Goal: Transaction & Acquisition: Purchase product/service

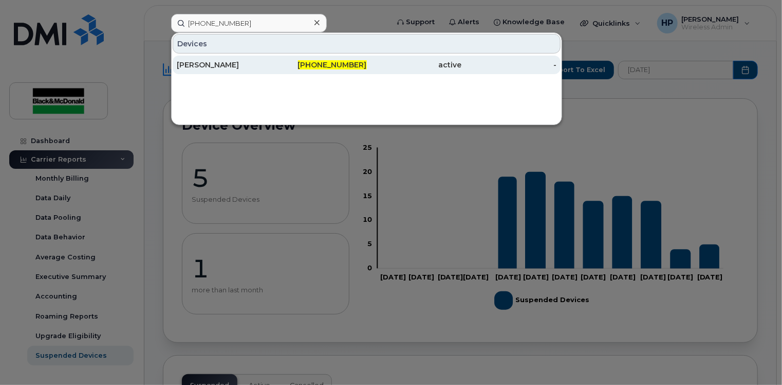
type input "[PHONE_NUMBER]"
click at [228, 68] on div "[PERSON_NAME]" at bounding box center [224, 65] width 95 height 10
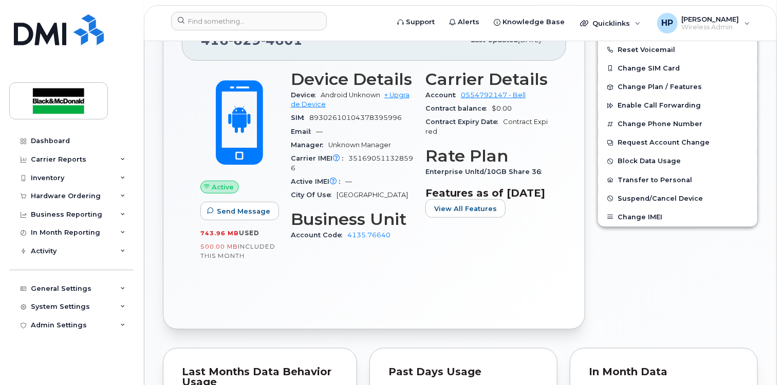
scroll to position [308, 0]
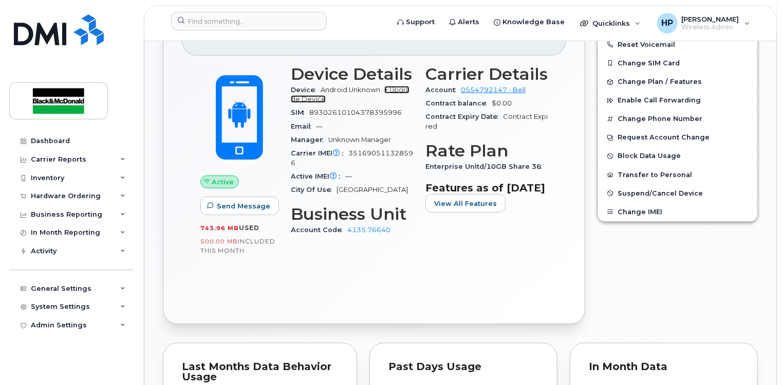
click at [395, 86] on link "+ Upgrade Device" at bounding box center [350, 94] width 119 height 17
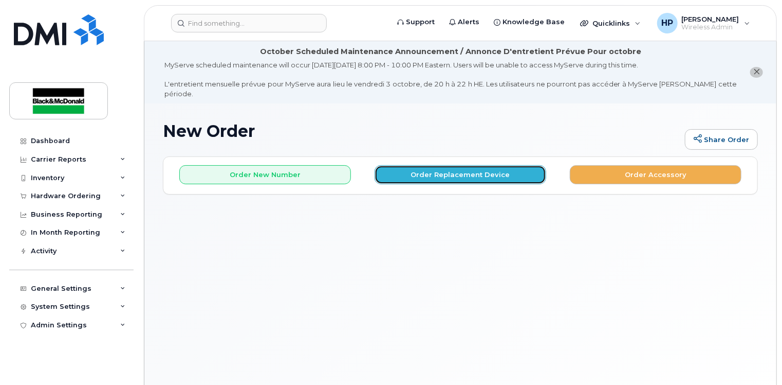
click at [447, 165] on button "Order Replacement Device" at bounding box center [461, 174] width 172 height 19
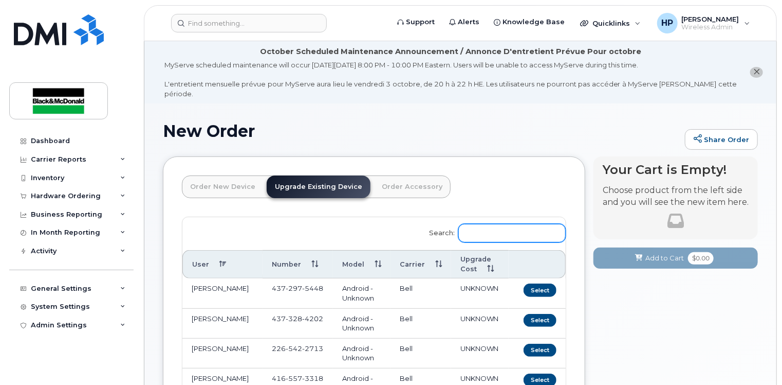
click at [483, 224] on input "Search:" at bounding box center [512, 233] width 107 height 19
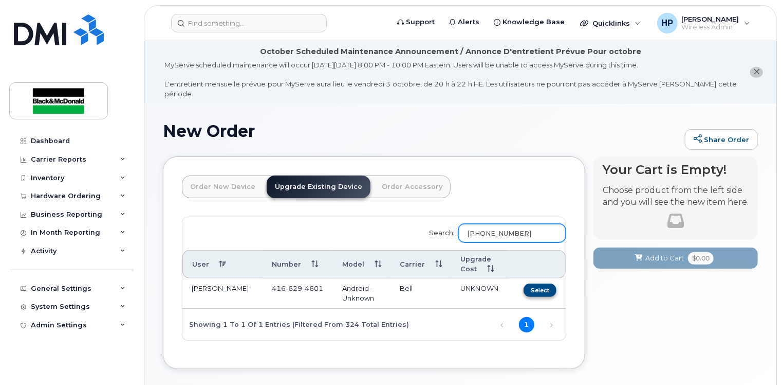
type input "[PHONE_NUMBER]"
click at [538, 283] on button "Select" at bounding box center [540, 289] width 33 height 13
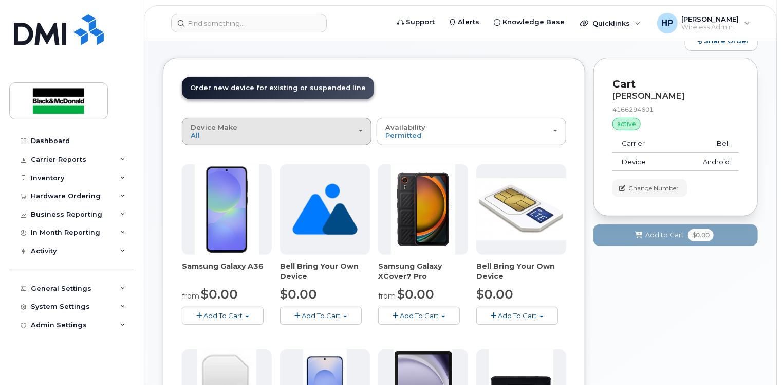
scroll to position [103, 0]
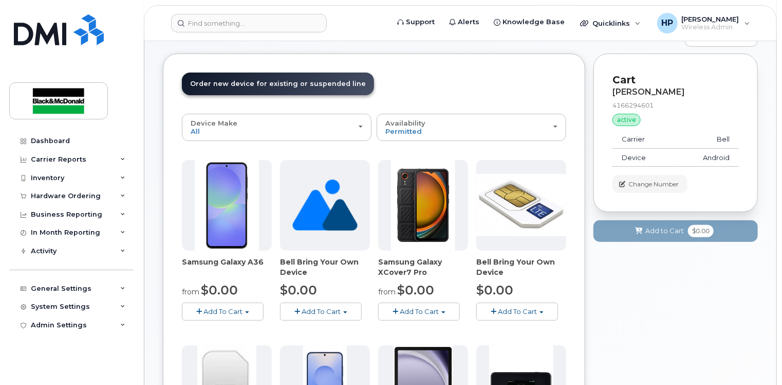
click at [240, 307] on span "Add To Cart" at bounding box center [223, 311] width 39 height 8
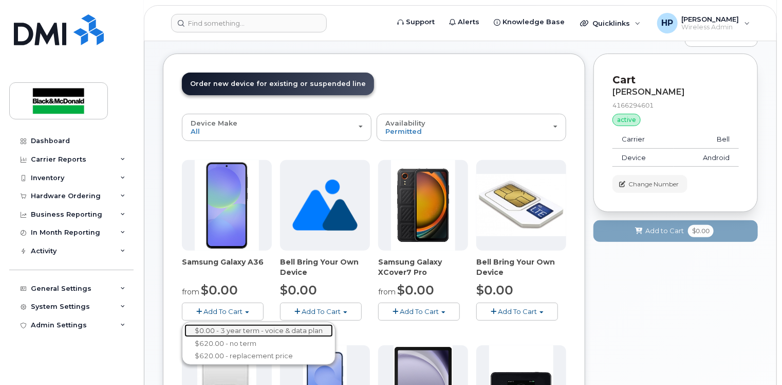
click at [231, 324] on link "$0.00 - 3 year term - voice & data plan" at bounding box center [259, 330] width 149 height 13
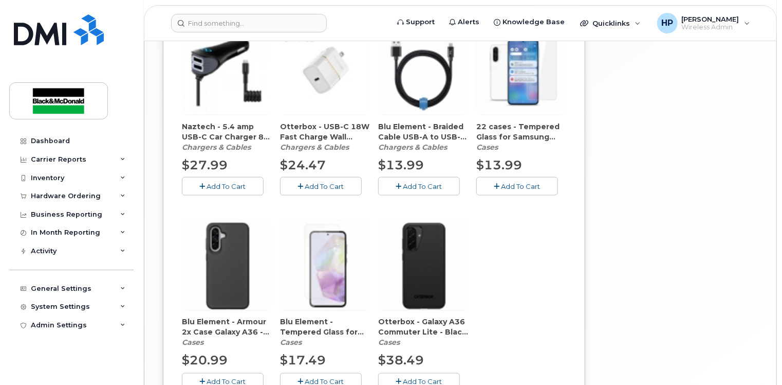
scroll to position [720, 0]
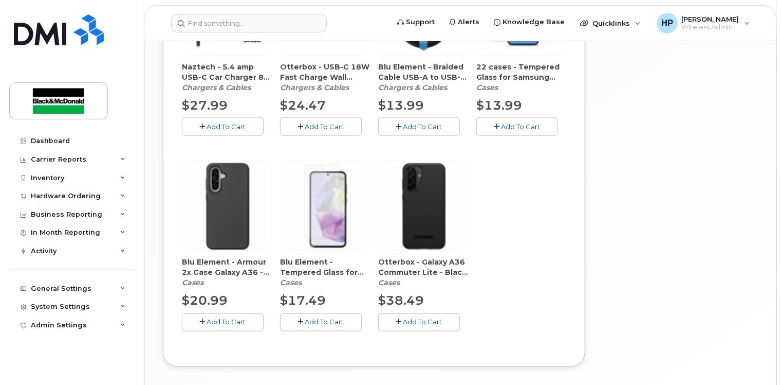
click at [228, 318] on span "Add To Cart" at bounding box center [226, 322] width 39 height 8
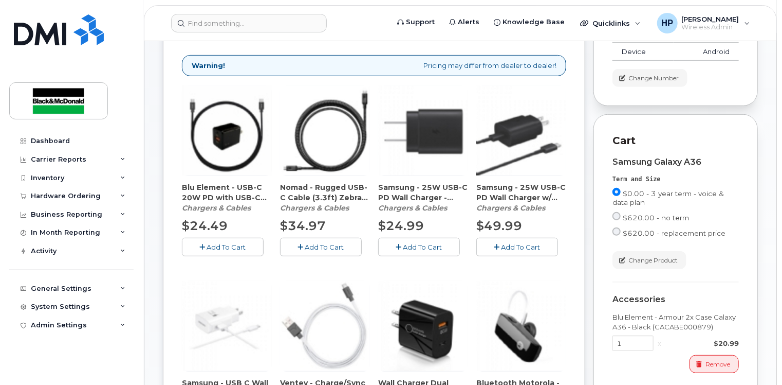
scroll to position [206, 0]
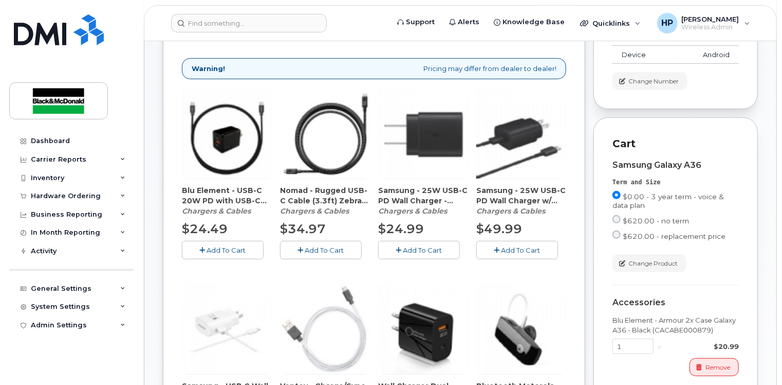
click at [214, 246] on span "Add To Cart" at bounding box center [226, 250] width 39 height 8
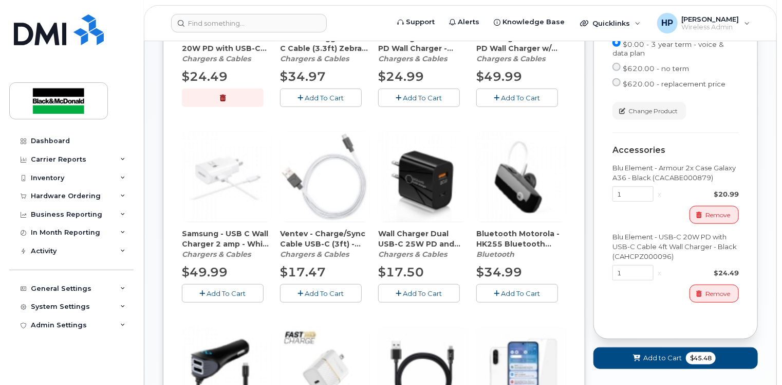
scroll to position [360, 0]
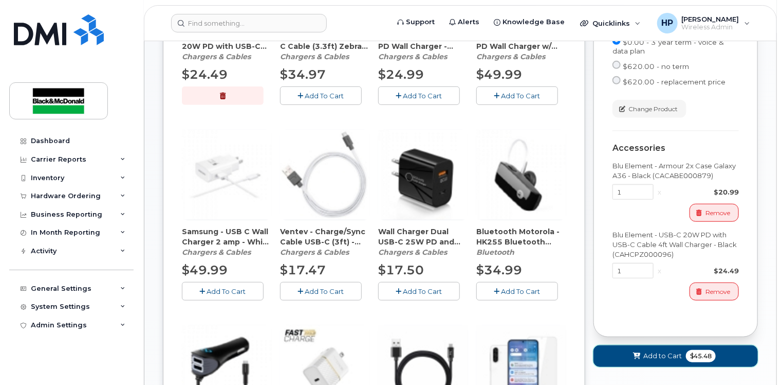
click at [691, 350] on span "$45.48" at bounding box center [701, 356] width 30 height 12
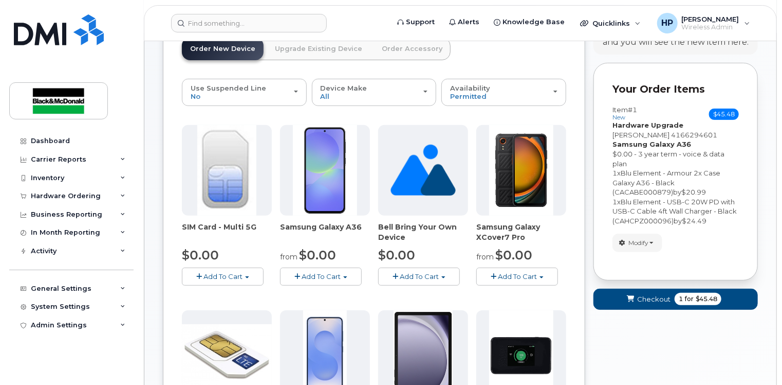
scroll to position [0, 0]
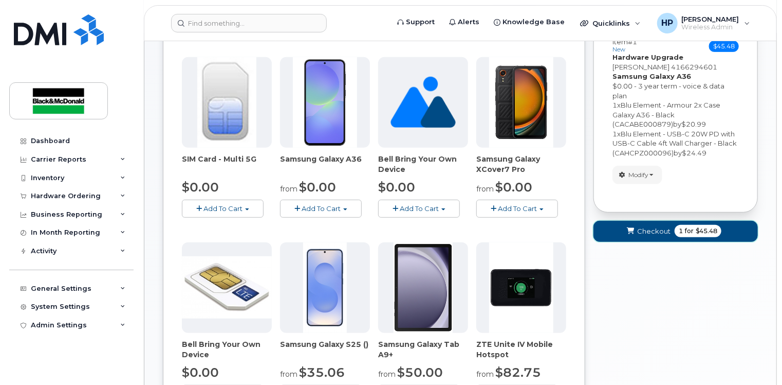
click at [655, 228] on button "Checkout 1 for $45.48" at bounding box center [676, 231] width 165 height 21
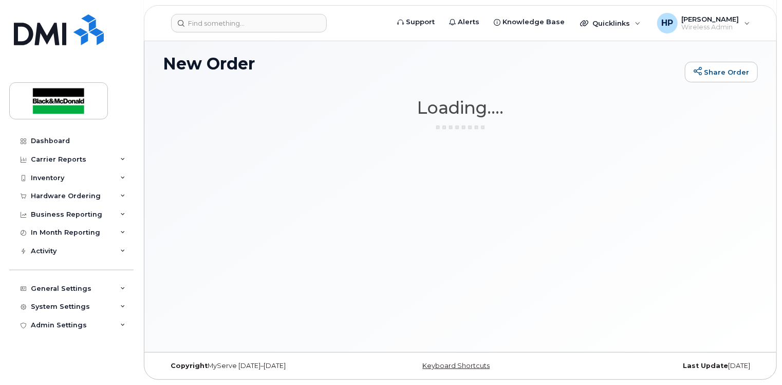
scroll to position [58, 0]
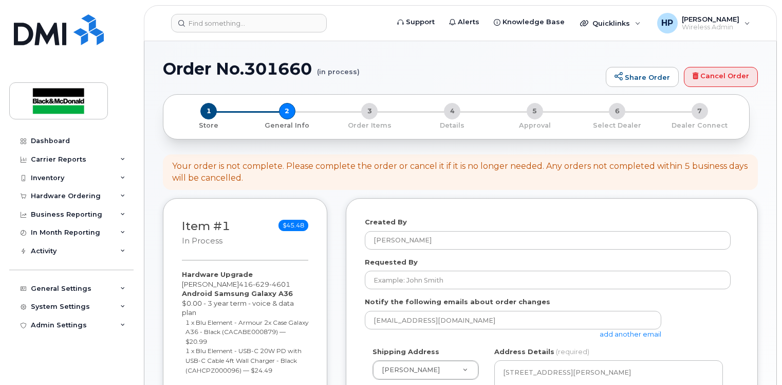
select select
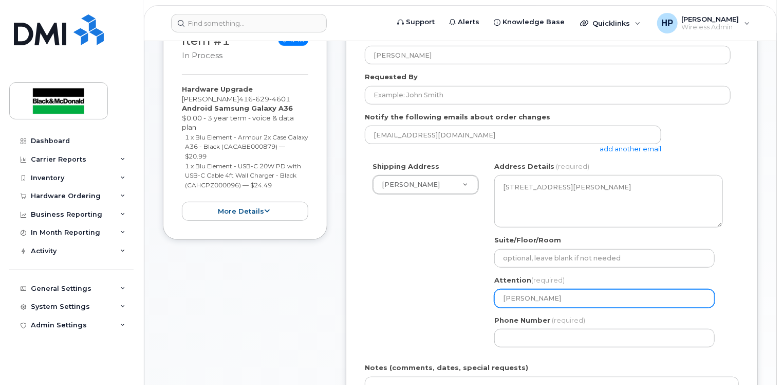
scroll to position [308, 0]
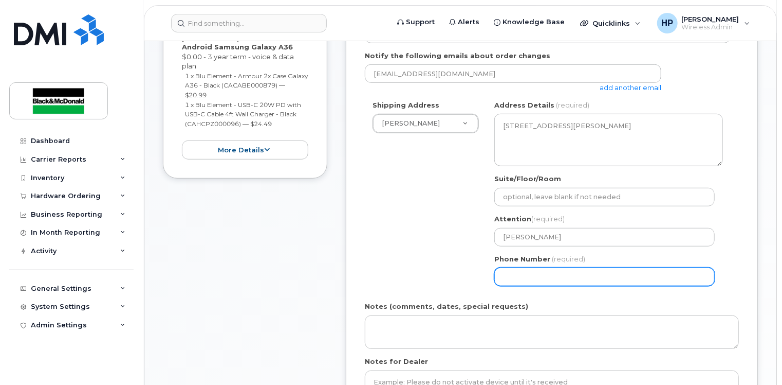
click at [524, 267] on input "Phone Number" at bounding box center [605, 276] width 221 height 19
type input "4163646169"
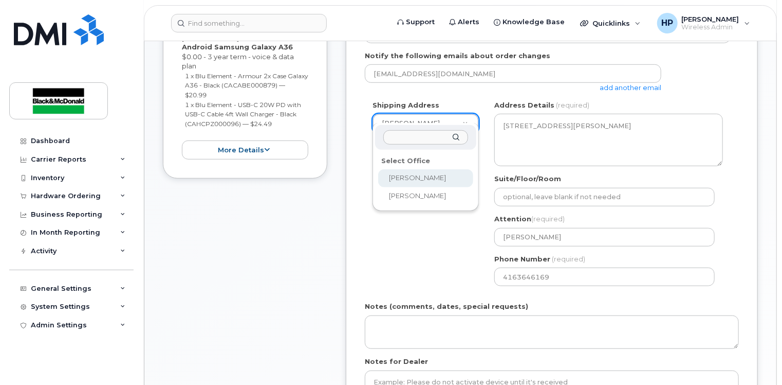
scroll to position [360, 0]
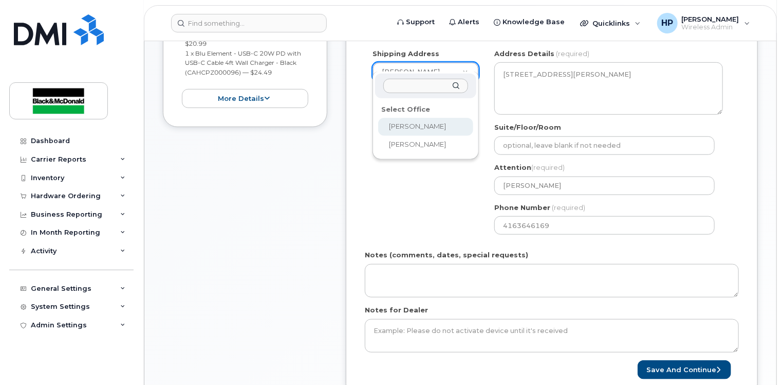
select select
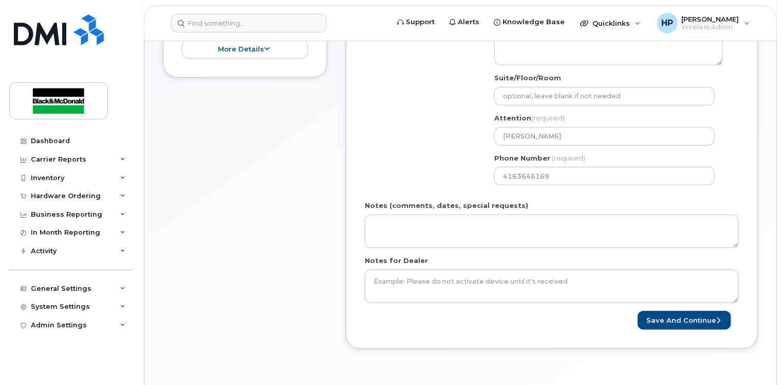
scroll to position [411, 0]
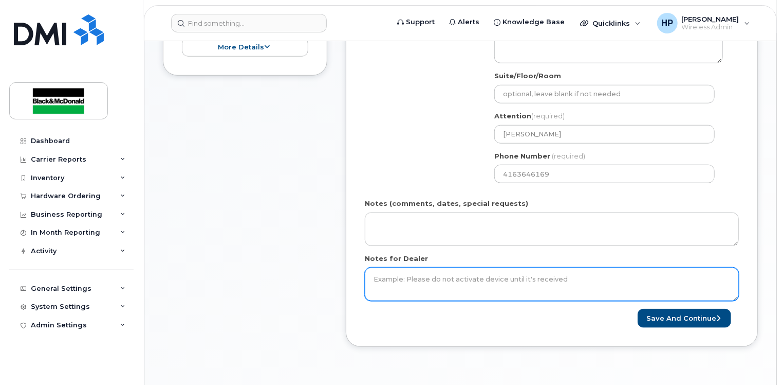
click at [397, 267] on textarea "Notes for Dealer" at bounding box center [552, 284] width 374 height 34
type textarea "eligible for free upgrade"
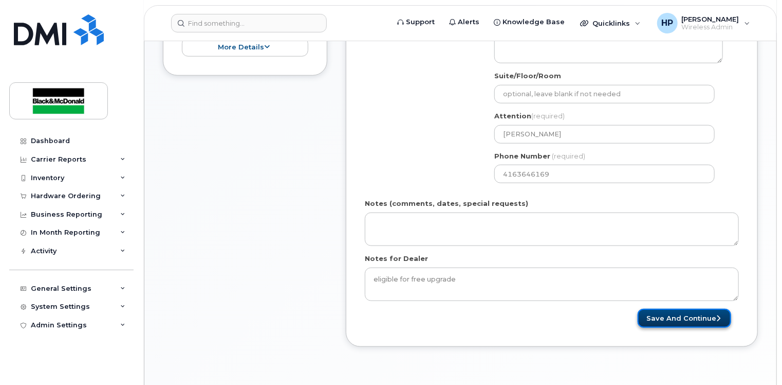
click at [700, 314] on button "Save and Continue" at bounding box center [685, 317] width 94 height 19
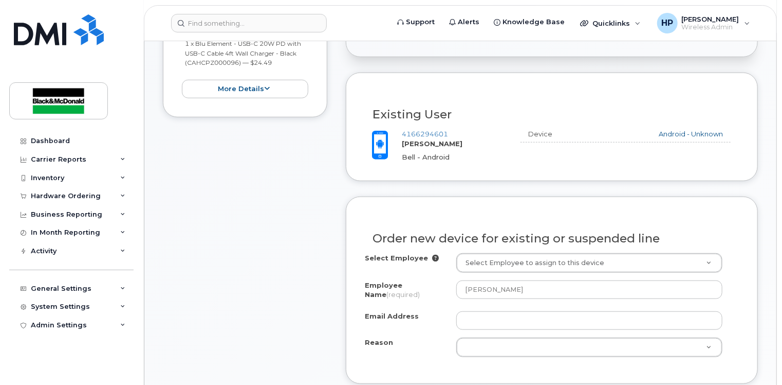
scroll to position [565, 0]
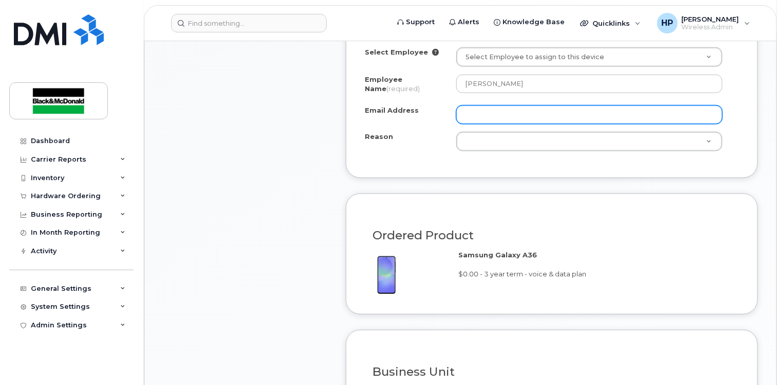
click at [479, 114] on input "Email Address" at bounding box center [589, 114] width 266 height 19
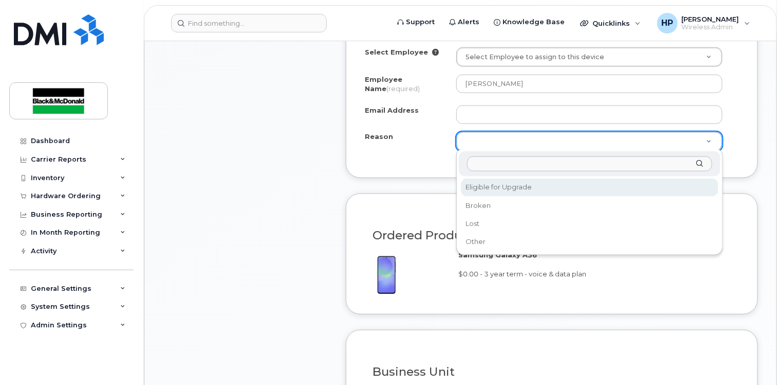
select select "eligible_for_upgrade"
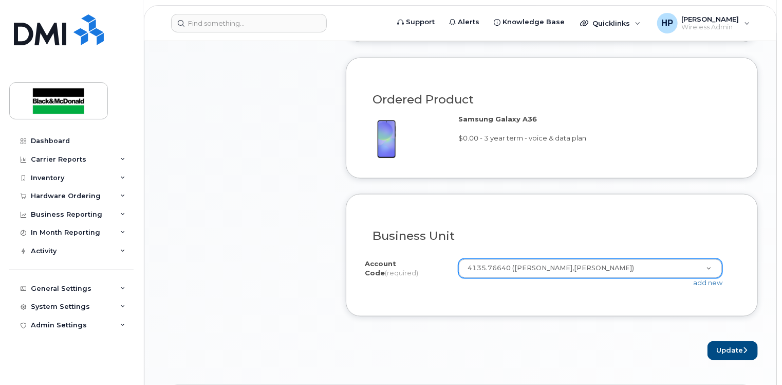
scroll to position [720, 0]
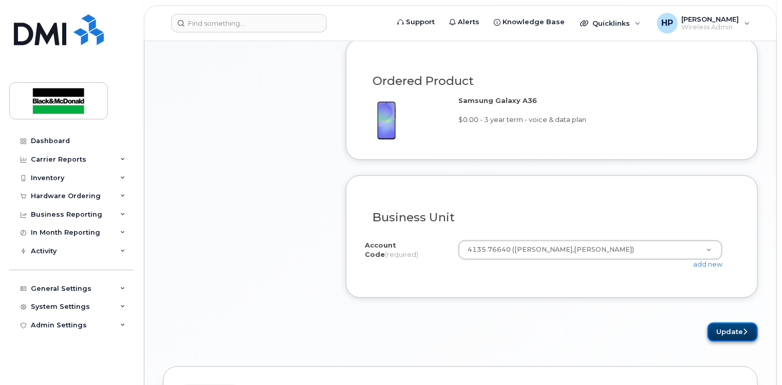
click at [746, 332] on icon "submit" at bounding box center [745, 331] width 4 height 7
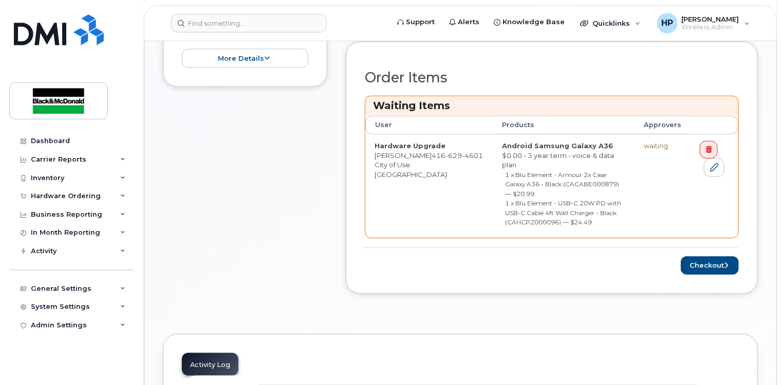
scroll to position [463, 0]
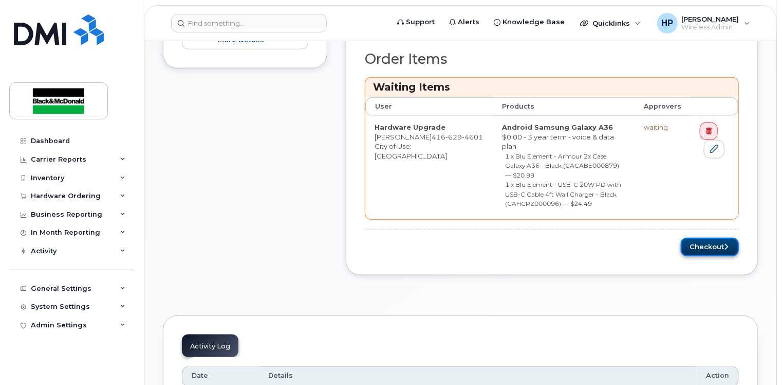
click at [705, 238] on button "Checkout" at bounding box center [710, 247] width 58 height 19
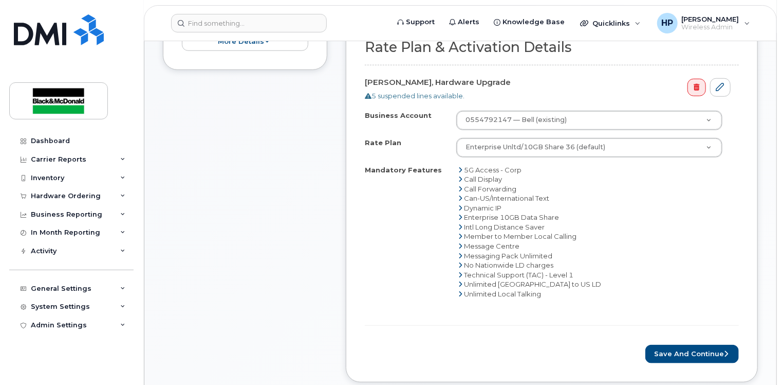
scroll to position [411, 0]
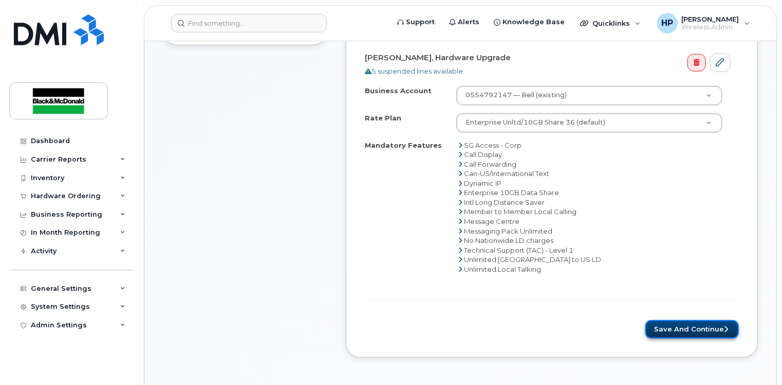
click at [696, 320] on button "Save and Continue" at bounding box center [693, 329] width 94 height 19
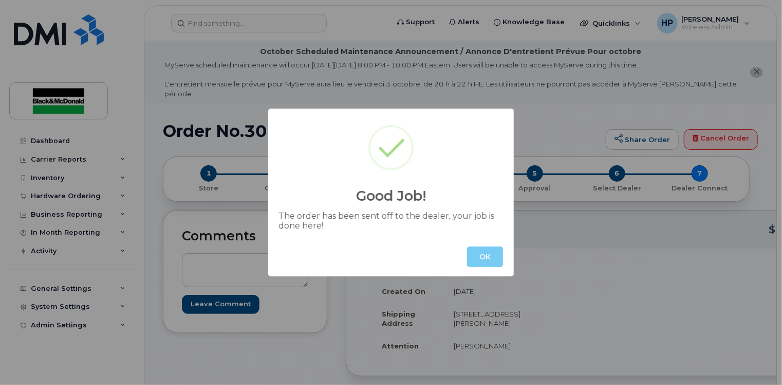
click at [485, 252] on button "OK" at bounding box center [485, 256] width 36 height 21
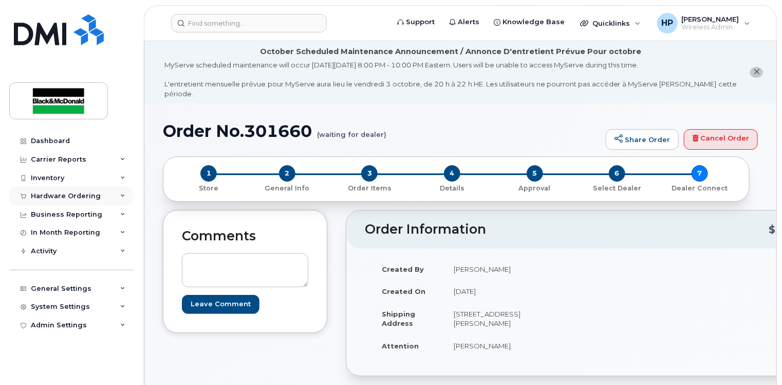
click at [95, 199] on div "Hardware Ordering" at bounding box center [71, 196] width 124 height 19
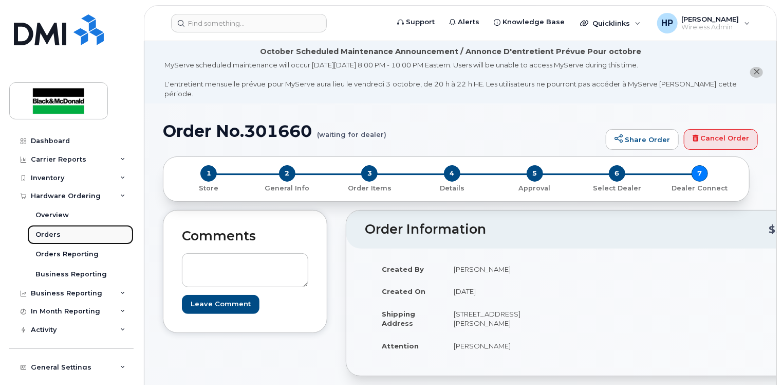
click at [50, 232] on div "Orders" at bounding box center [47, 234] width 25 height 9
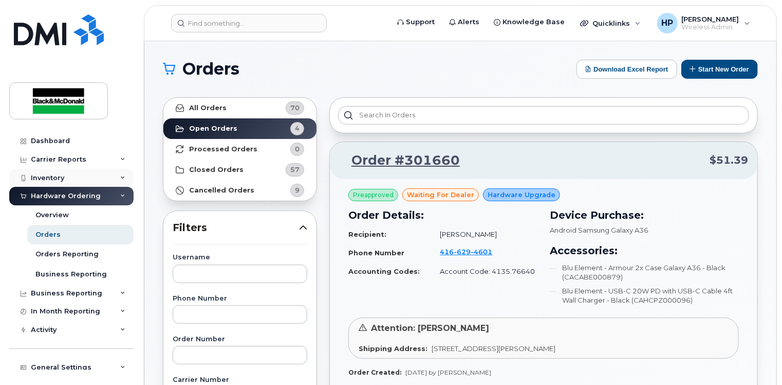
click at [56, 181] on div "Inventory" at bounding box center [71, 178] width 124 height 19
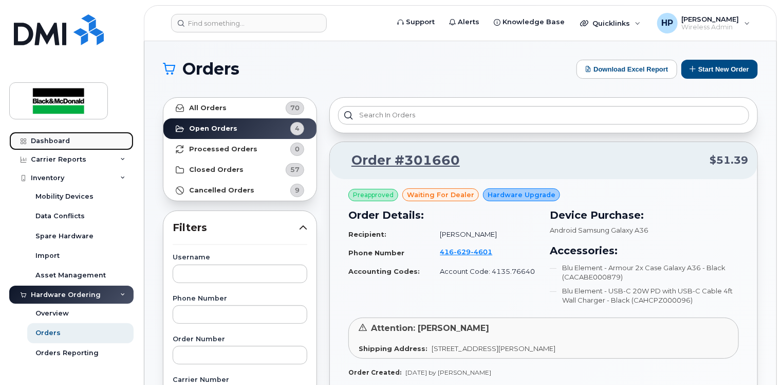
click at [64, 140] on div "Dashboard" at bounding box center [50, 141] width 39 height 8
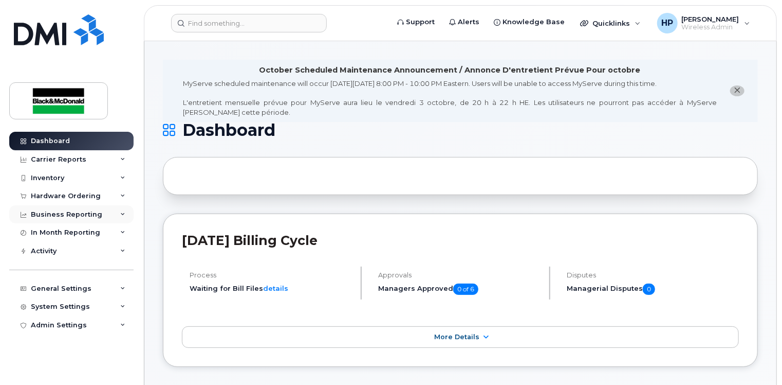
click at [115, 215] on div "Business Reporting" at bounding box center [71, 214] width 124 height 19
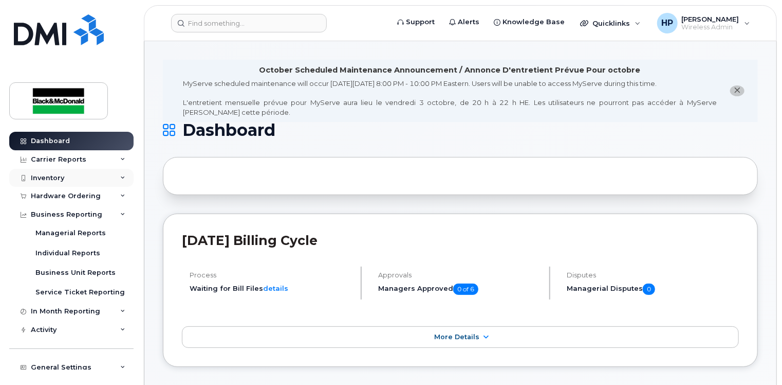
click at [106, 178] on div "Inventory" at bounding box center [71, 178] width 124 height 19
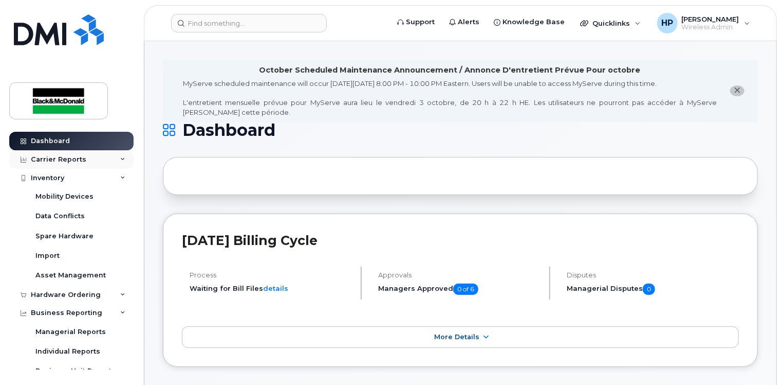
click at [115, 159] on div "Carrier Reports" at bounding box center [71, 159] width 124 height 19
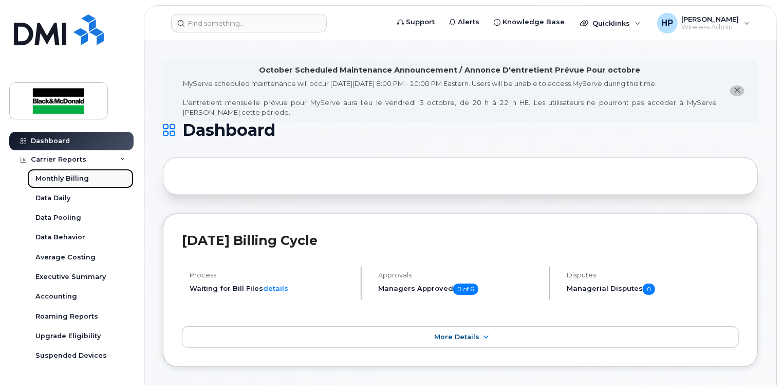
click at [111, 184] on link "Monthly Billing" at bounding box center [80, 179] width 106 height 20
click at [125, 154] on div "Carrier Reports" at bounding box center [71, 159] width 124 height 19
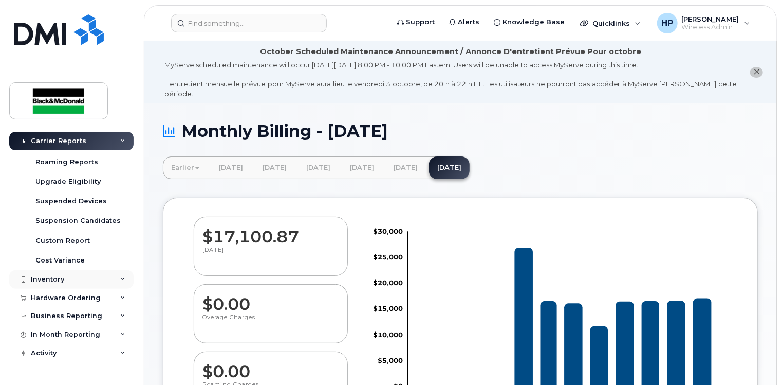
scroll to position [206, 0]
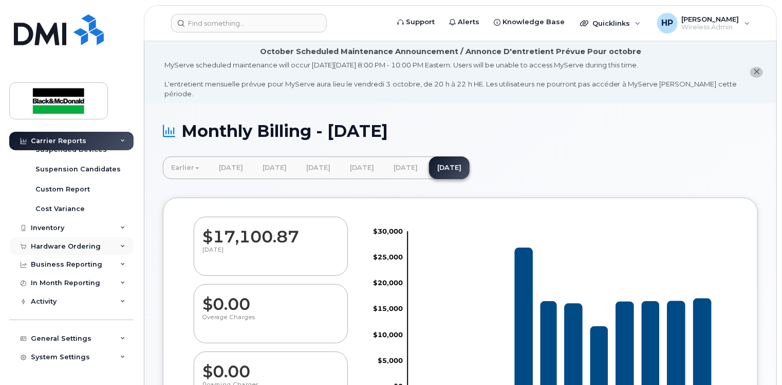
click at [98, 243] on div "Hardware Ordering" at bounding box center [71, 246] width 124 height 19
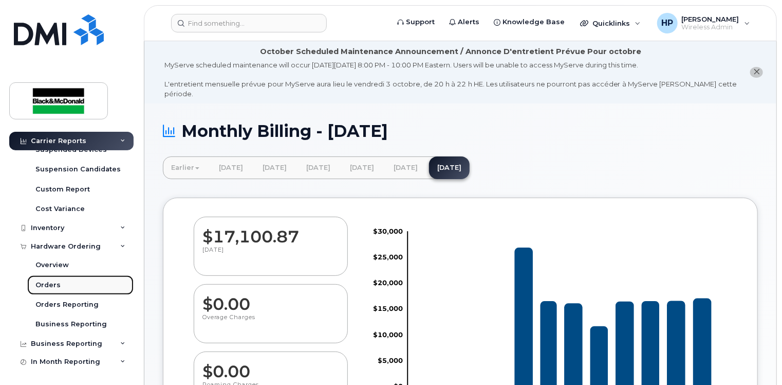
click at [41, 282] on div "Orders" at bounding box center [47, 284] width 25 height 9
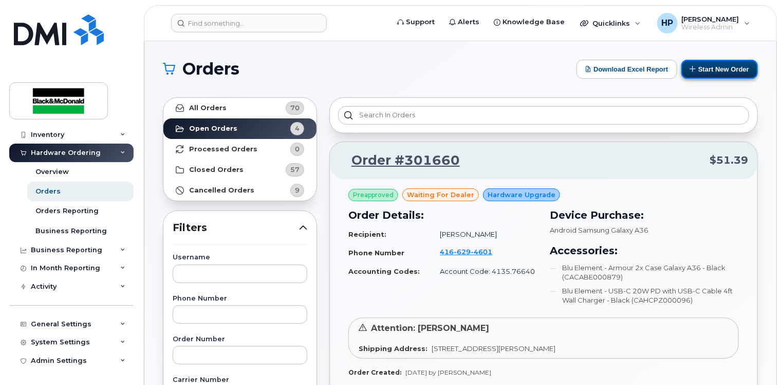
click at [732, 65] on button "Start New Order" at bounding box center [720, 69] width 77 height 19
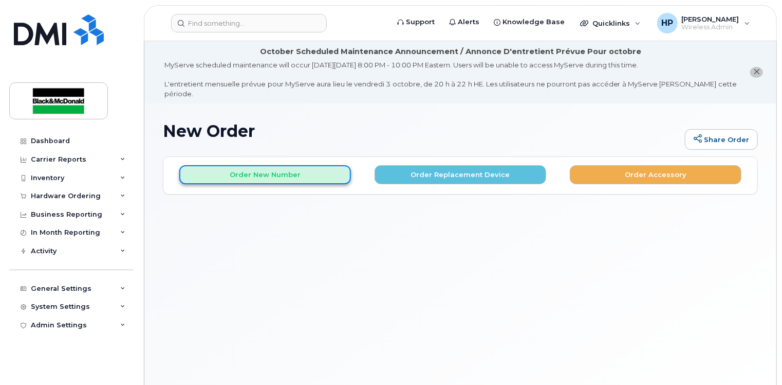
click at [323, 165] on button "Order New Number" at bounding box center [265, 174] width 172 height 19
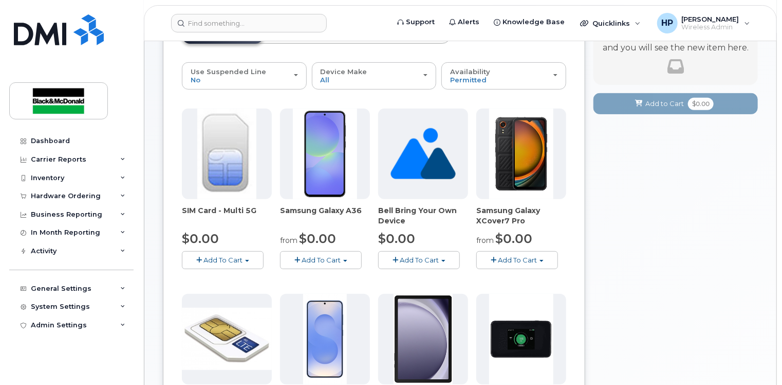
scroll to position [257, 0]
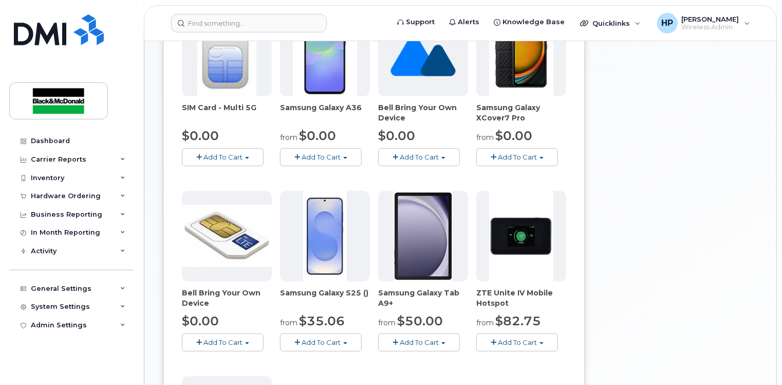
click at [245, 148] on button "Add To Cart" at bounding box center [223, 157] width 82 height 18
click at [243, 170] on link "$0.00 - New Activation" at bounding box center [234, 176] width 98 height 13
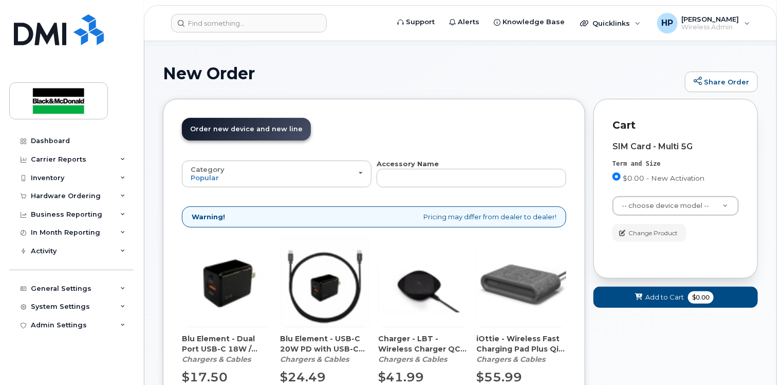
scroll to position [141, 0]
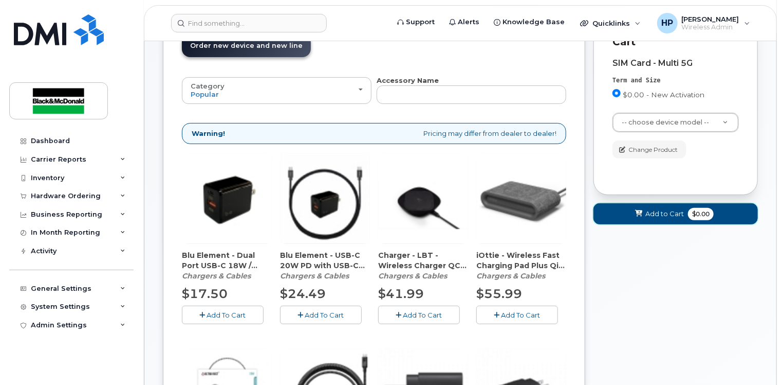
click at [653, 209] on span "Add to Cart" at bounding box center [665, 214] width 39 height 10
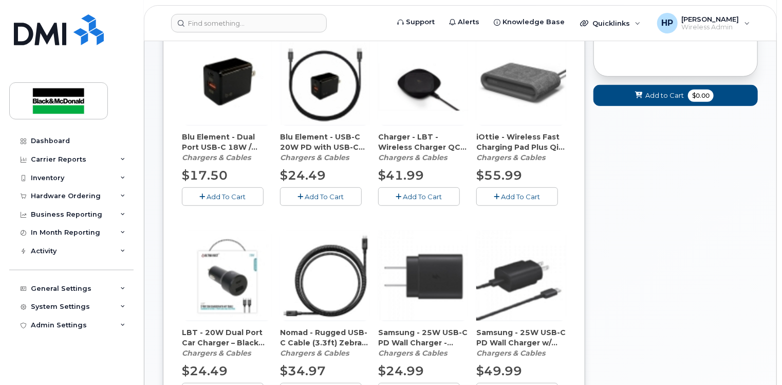
scroll to position [0, 0]
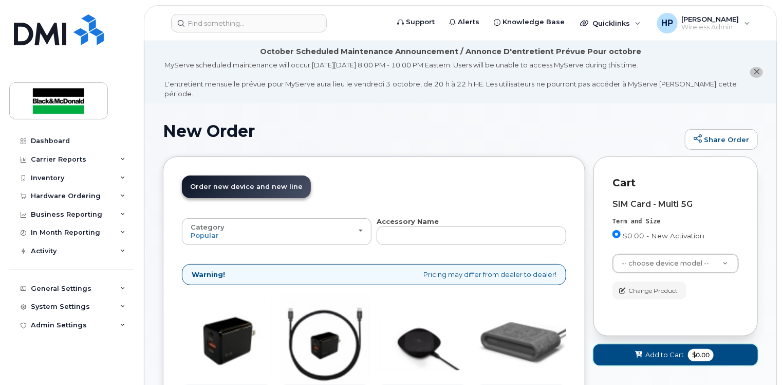
click at [679, 350] on span "Add to Cart" at bounding box center [665, 355] width 39 height 10
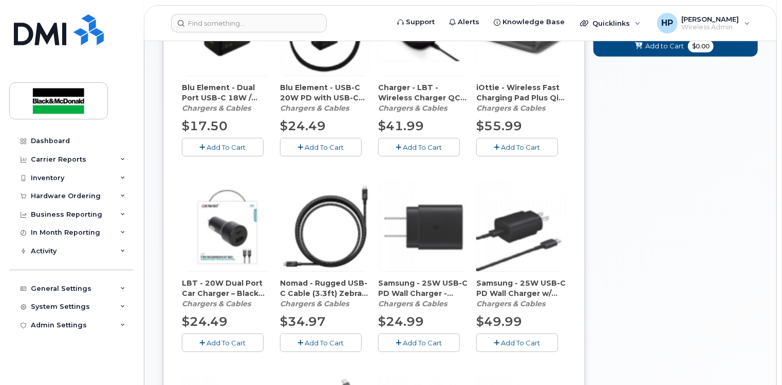
scroll to position [103, 0]
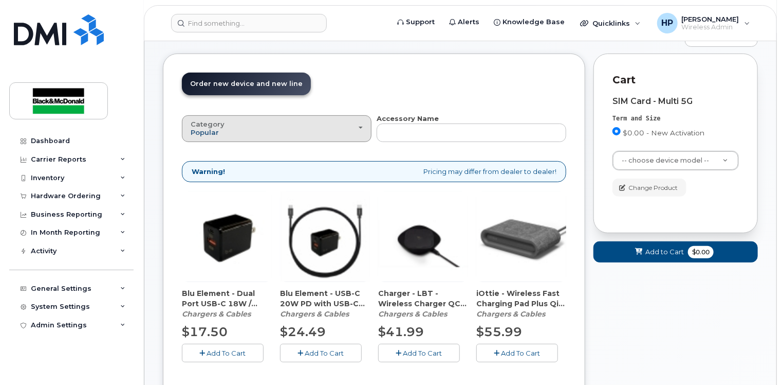
click at [213, 128] on span "Popular" at bounding box center [205, 132] width 28 height 8
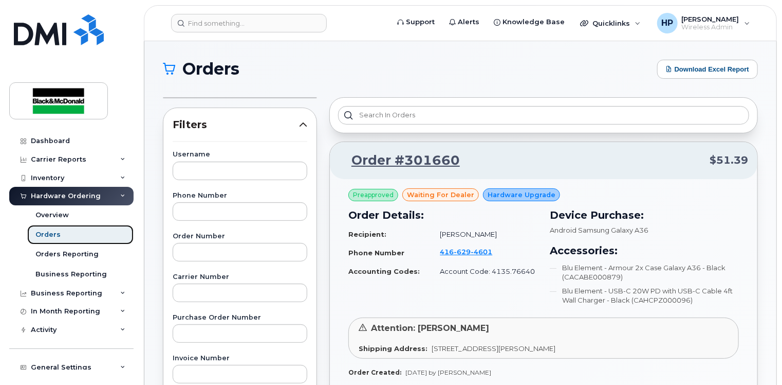
click at [56, 233] on div "Orders" at bounding box center [47, 234] width 25 height 9
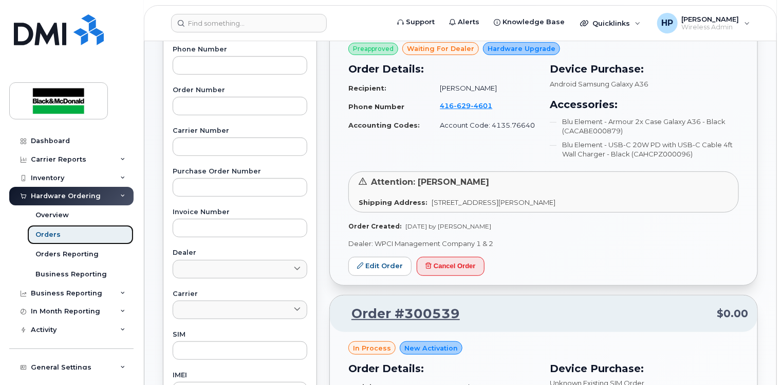
scroll to position [308, 0]
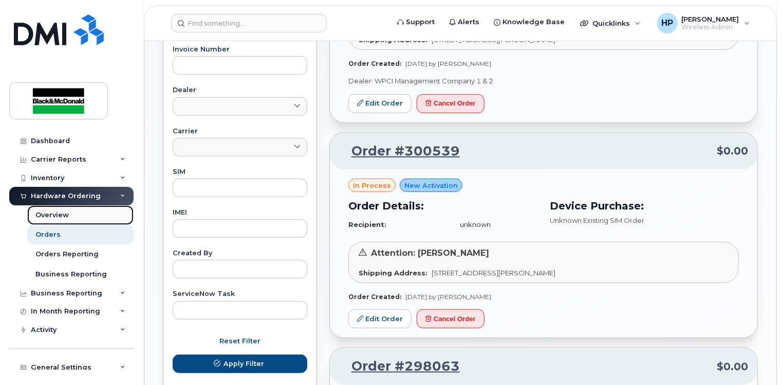
click at [51, 212] on div "Overview" at bounding box center [51, 214] width 33 height 9
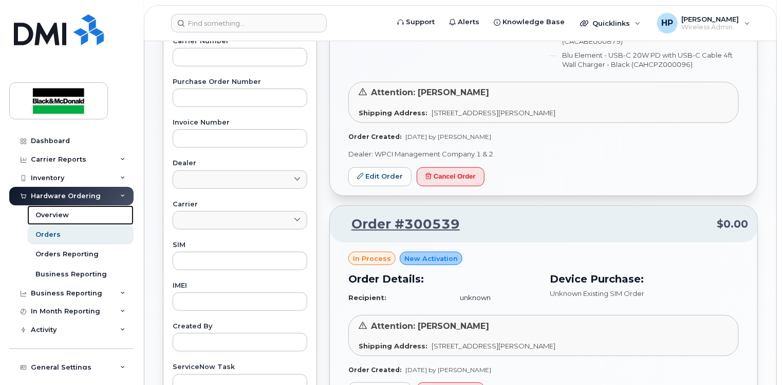
scroll to position [0, 0]
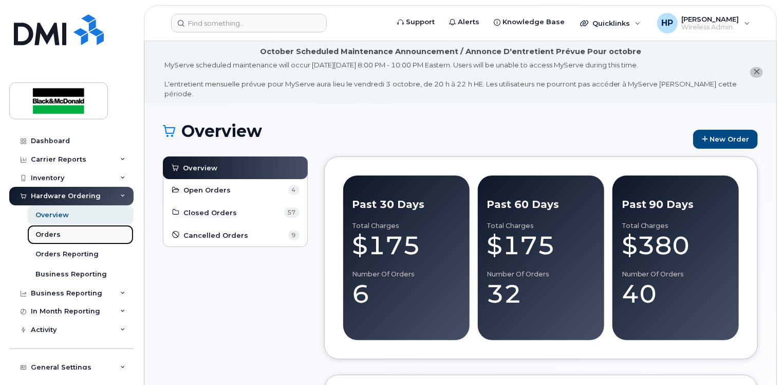
click at [60, 231] on link "Orders" at bounding box center [80, 235] width 106 height 20
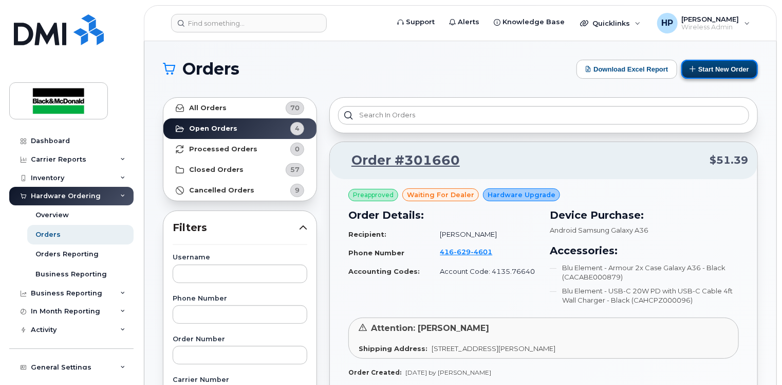
click at [708, 67] on button "Start New Order" at bounding box center [720, 69] width 77 height 19
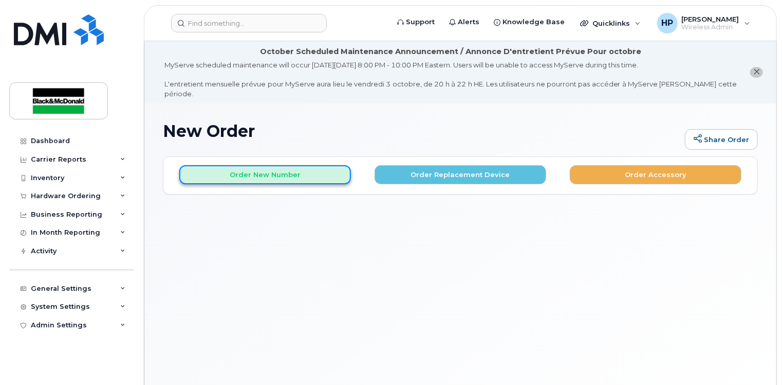
click at [278, 168] on button "Order New Number" at bounding box center [265, 174] width 172 height 19
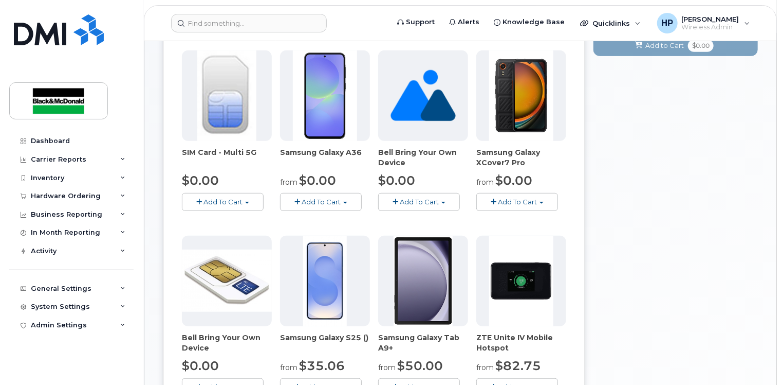
scroll to position [257, 0]
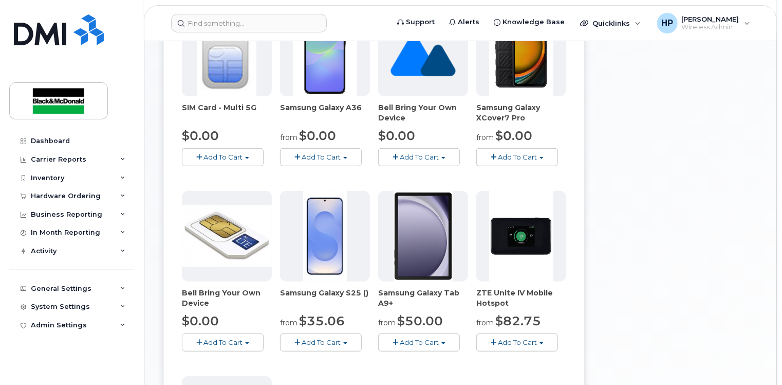
click at [410, 153] on span "Add To Cart" at bounding box center [419, 157] width 39 height 8
click at [414, 153] on span "Add To Cart" at bounding box center [419, 157] width 39 height 8
click at [210, 322] on div "Bell Bring Your Own Device $0.00 Add To Cart $0.00 - no term" at bounding box center [227, 271] width 90 height 160
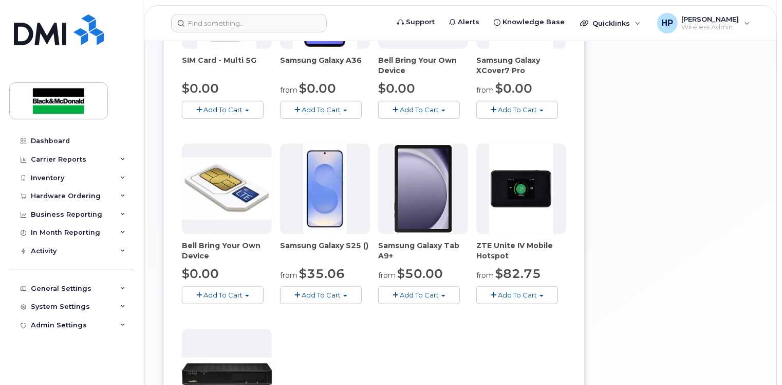
scroll to position [360, 0]
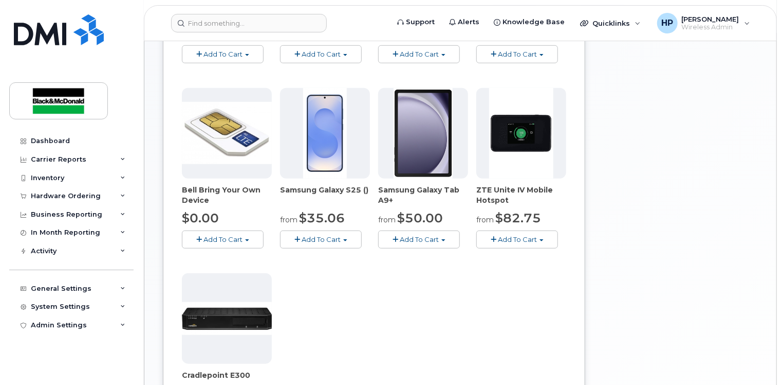
click at [228, 235] on span "Add To Cart" at bounding box center [223, 239] width 39 height 8
click at [206, 252] on link "$0.00 - no term" at bounding box center [234, 258] width 98 height 13
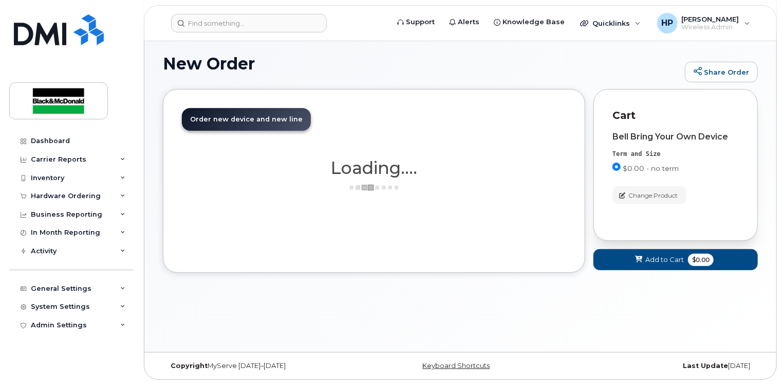
scroll to position [58, 0]
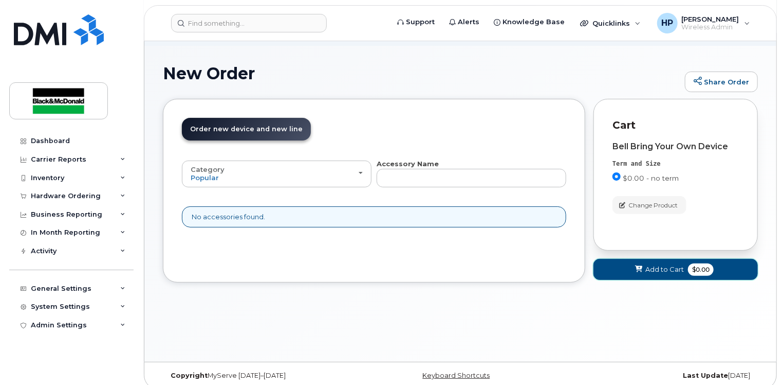
click at [678, 266] on button "Add to Cart $0.00" at bounding box center [676, 269] width 165 height 21
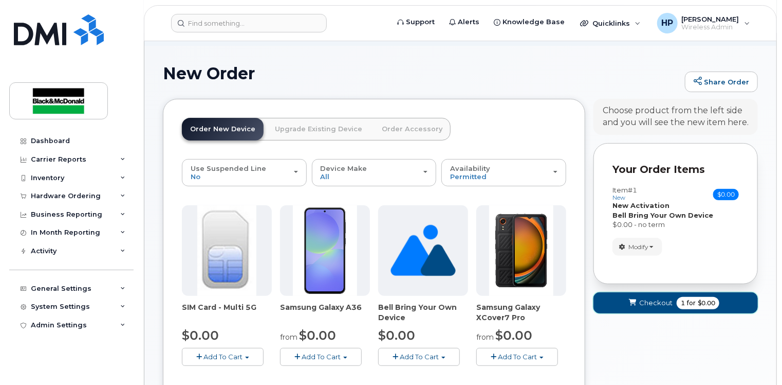
click at [654, 298] on span "Checkout" at bounding box center [656, 303] width 33 height 10
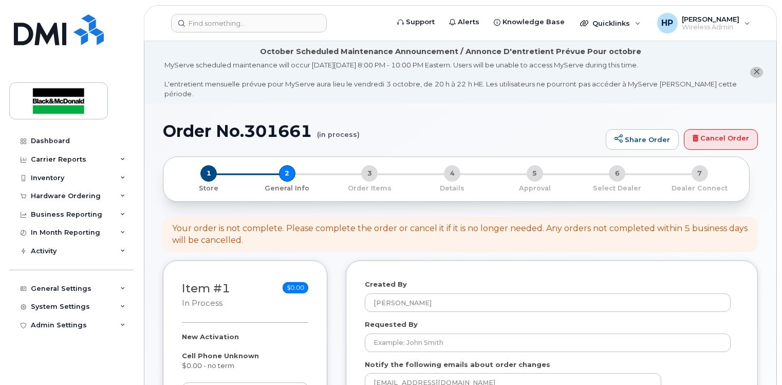
select select
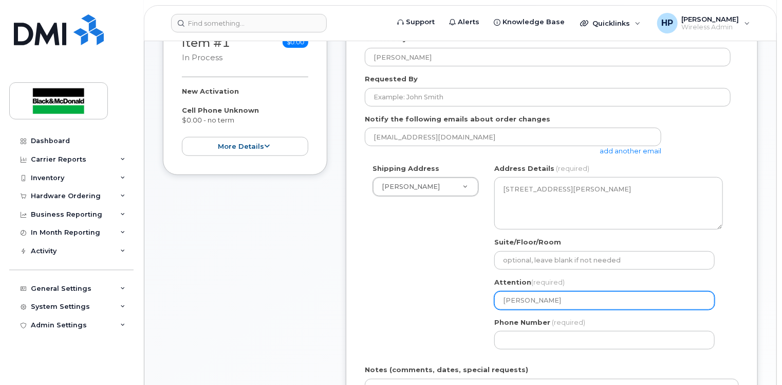
scroll to position [308, 0]
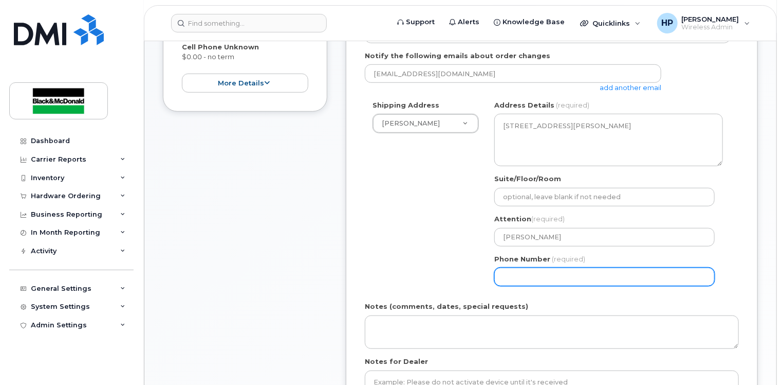
click at [539, 268] on input "Phone Number" at bounding box center [605, 276] width 221 height 19
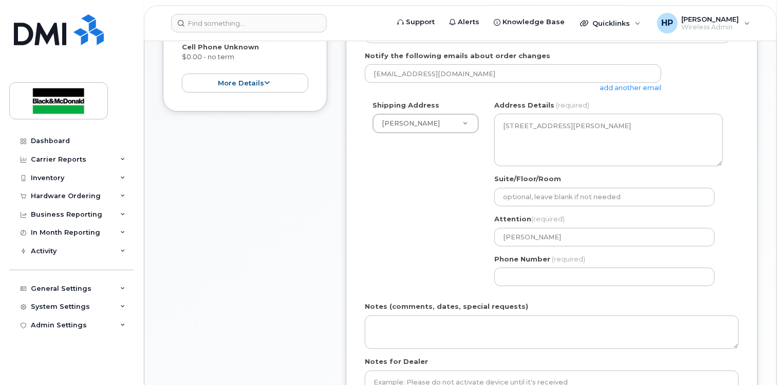
click at [415, 229] on div "Shipping Address [PERSON_NAME] [PERSON_NAME] [PERSON_NAME] ON [GEOGRAPHIC_DATA]…" at bounding box center [548, 196] width 366 height 193
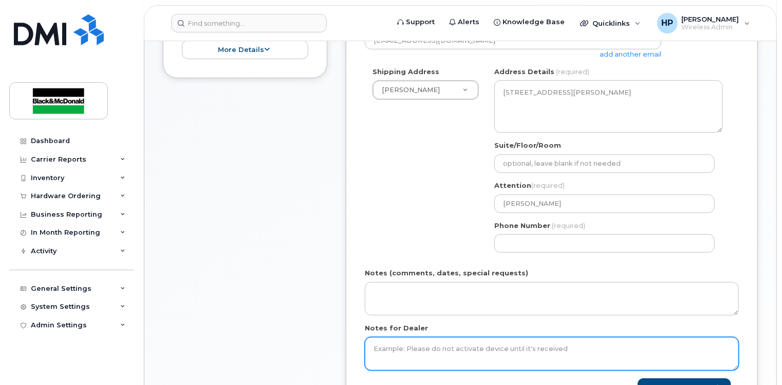
scroll to position [360, 0]
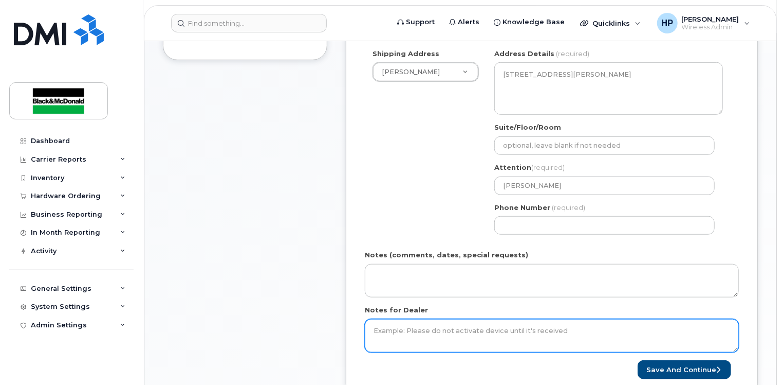
click at [404, 326] on textarea "Notes for Dealer" at bounding box center [552, 336] width 374 height 34
type textarea "new activation and please confirm that the sim will be 5G and with new number"
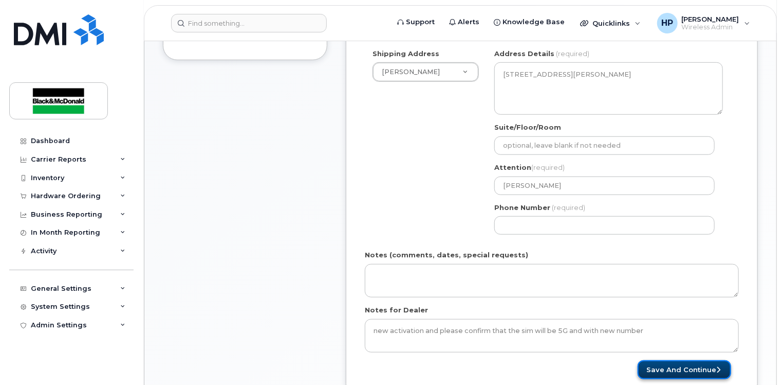
click at [698, 362] on button "Save and Continue" at bounding box center [685, 369] width 94 height 19
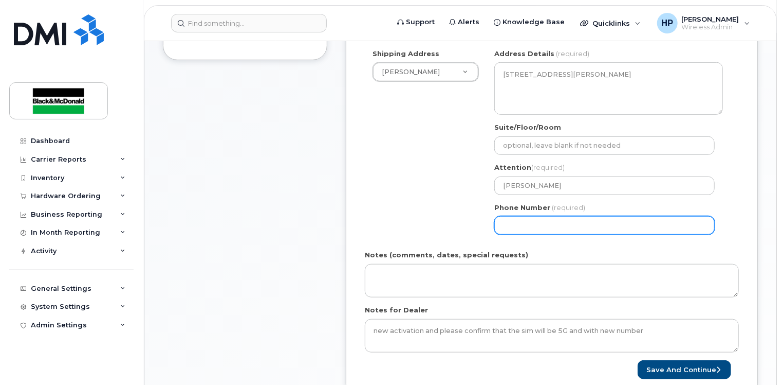
click at [514, 216] on input "Phone Number" at bounding box center [605, 225] width 221 height 19
type input "4163646169"
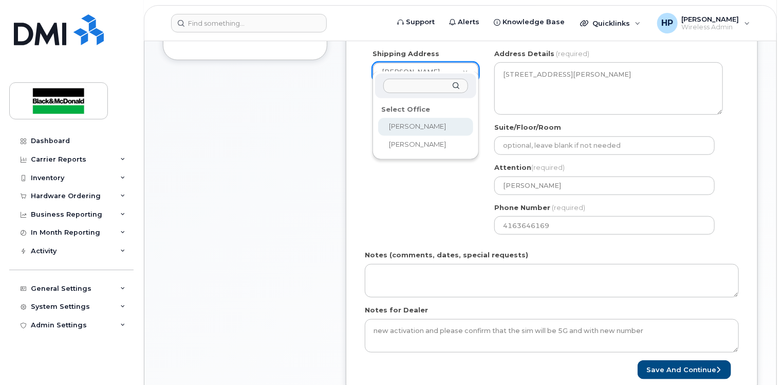
select select
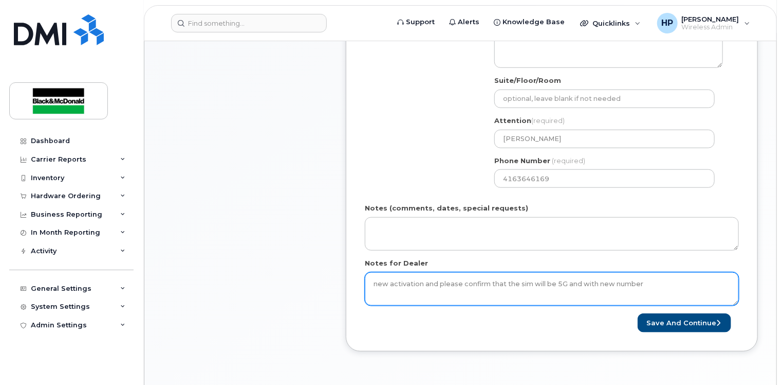
scroll to position [463, 0]
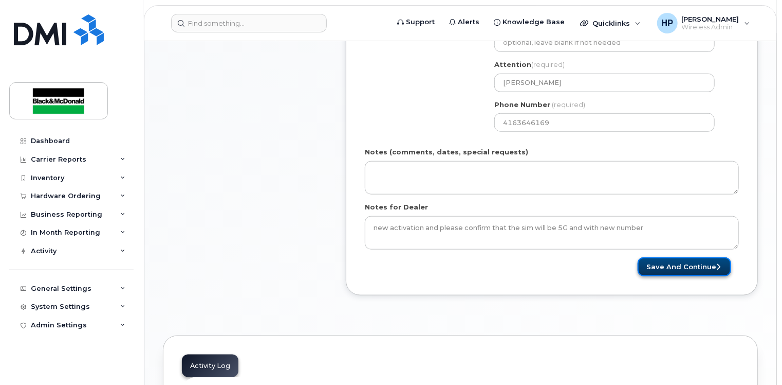
click at [685, 257] on button "Save and Continue" at bounding box center [685, 266] width 94 height 19
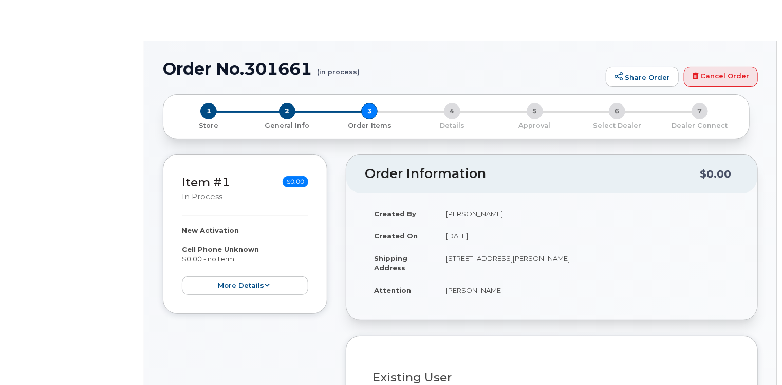
radio input "true"
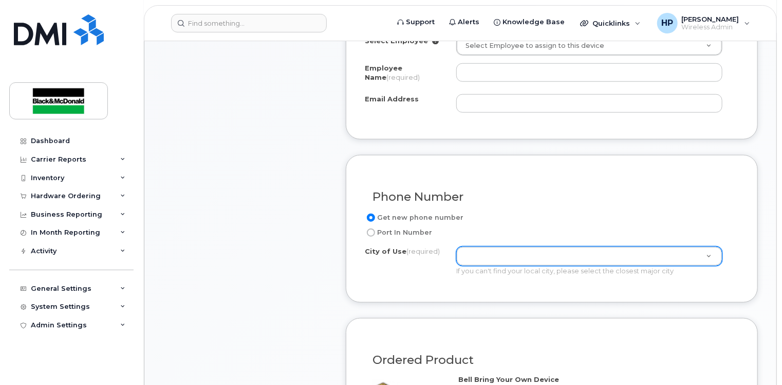
scroll to position [565, 0]
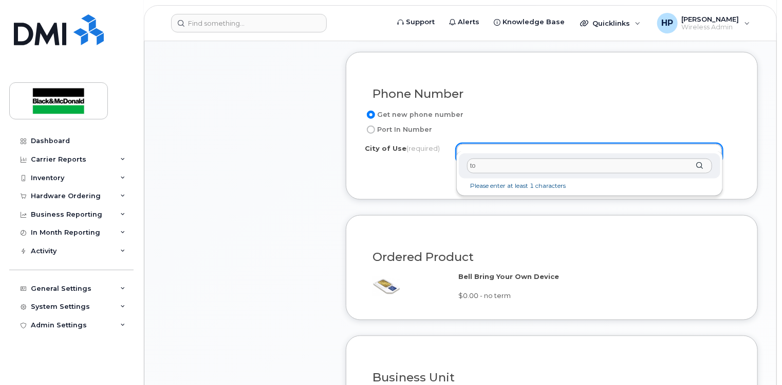
type input "t"
type input "[GEOGRAPHIC_DATA]"
type input "4934"
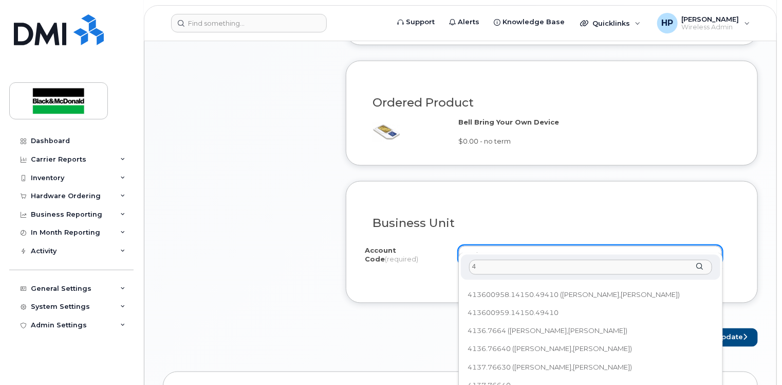
scroll to position [0, 0]
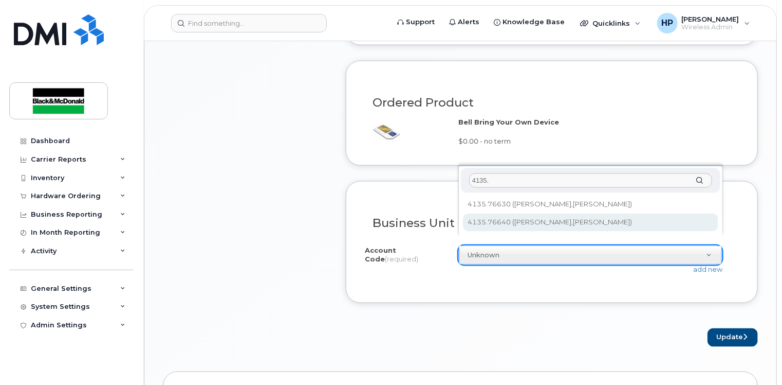
type input "4135."
select select "4135.76640"
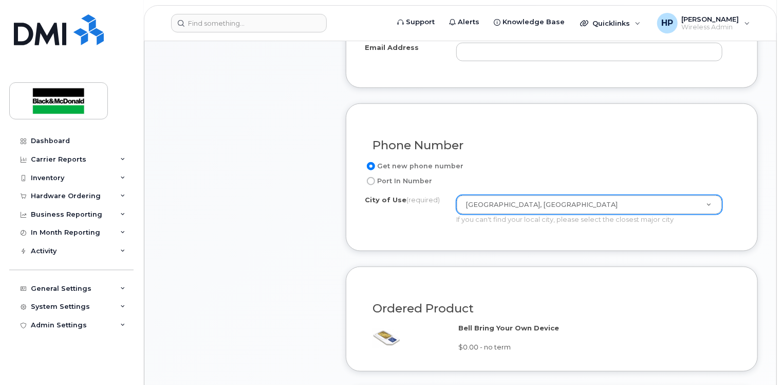
scroll to position [720, 0]
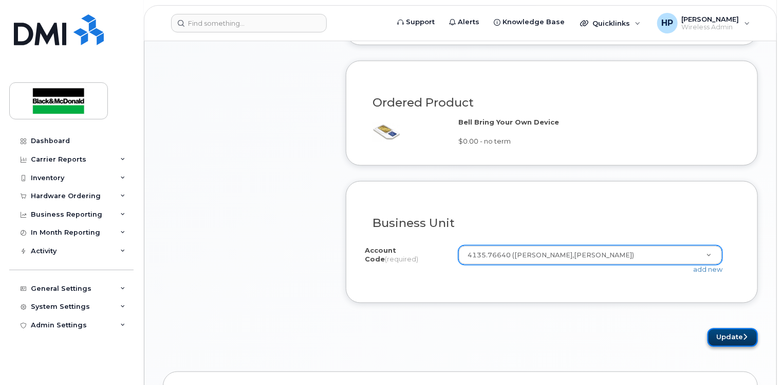
click at [733, 328] on button "Update" at bounding box center [733, 337] width 50 height 19
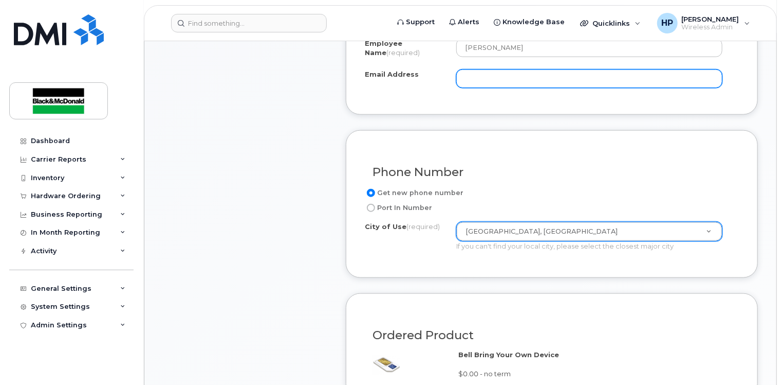
scroll to position [309, 0]
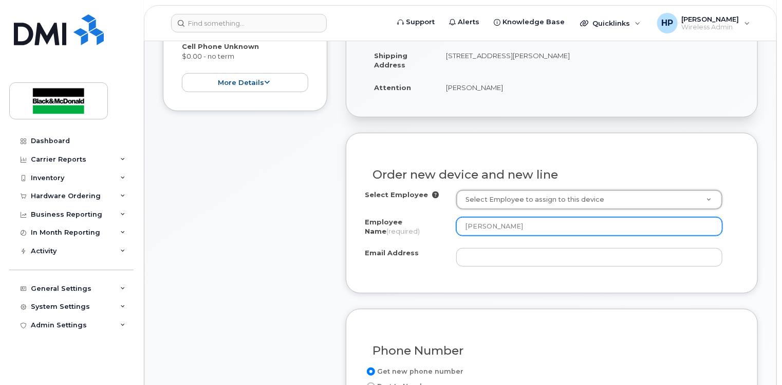
click at [525, 217] on input "[PERSON_NAME]" at bounding box center [589, 226] width 266 height 19
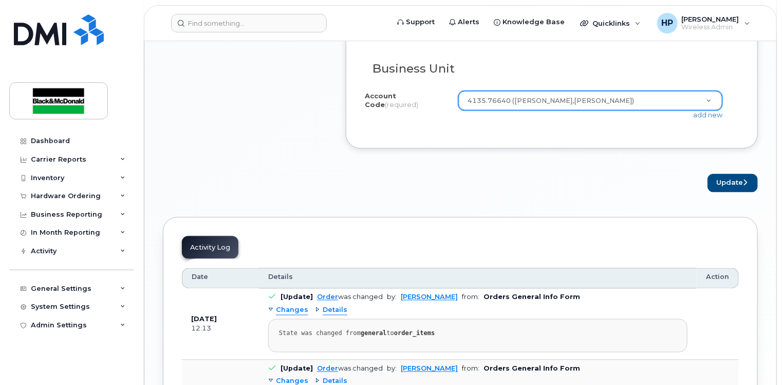
scroll to position [977, 0]
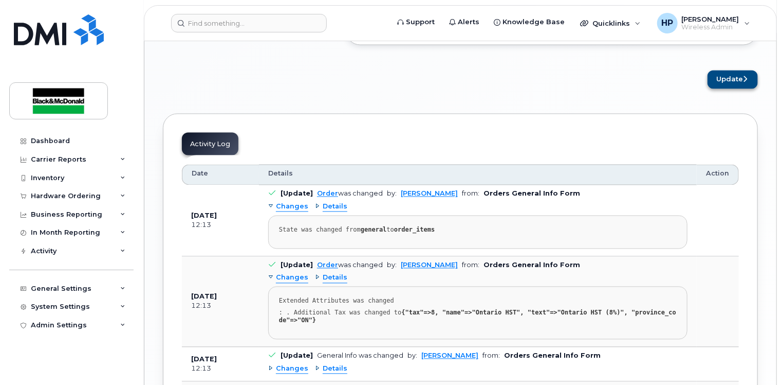
type input "[PERSON_NAME]"
click at [742, 70] on button "Update" at bounding box center [733, 79] width 50 height 19
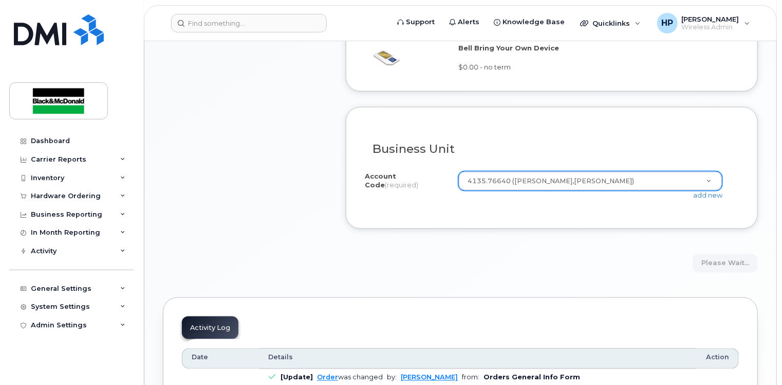
scroll to position [669, 0]
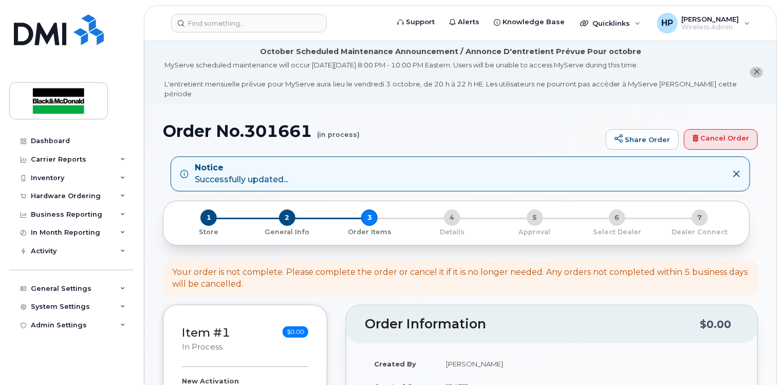
scroll to position [360, 0]
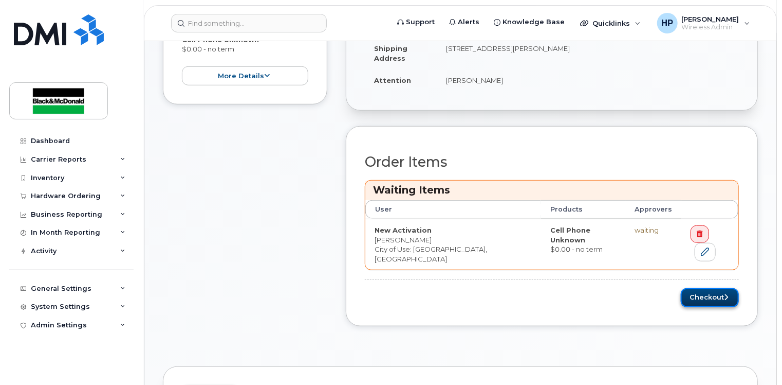
click at [698, 288] on button "Checkout" at bounding box center [710, 297] width 58 height 19
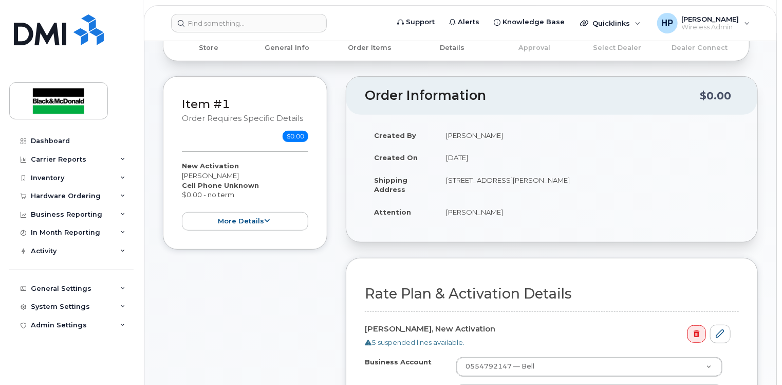
scroll to position [257, 0]
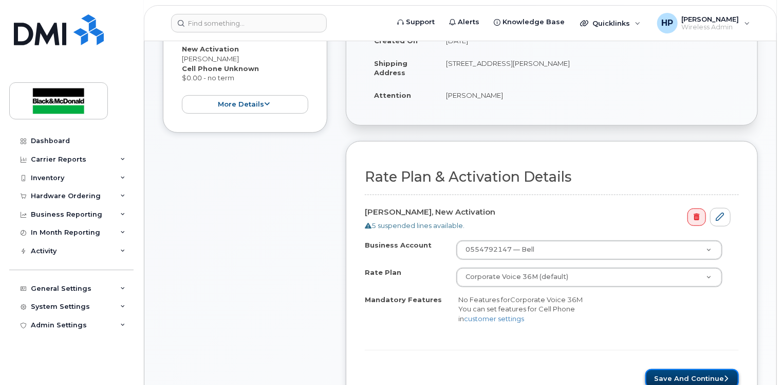
click at [707, 369] on button "Save and Continue" at bounding box center [693, 378] width 94 height 19
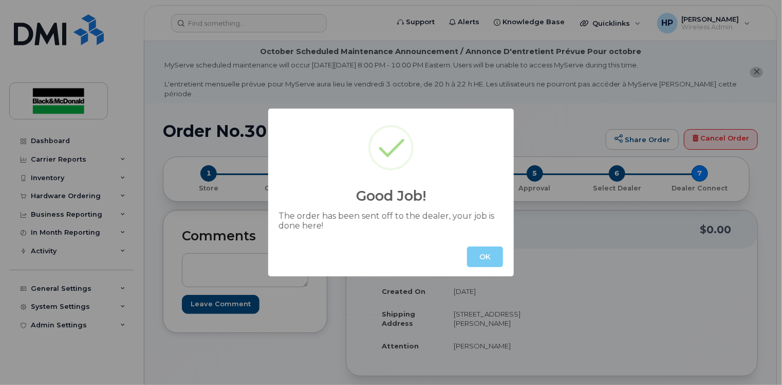
click at [500, 255] on button "OK" at bounding box center [485, 256] width 36 height 21
